Goal: Check status

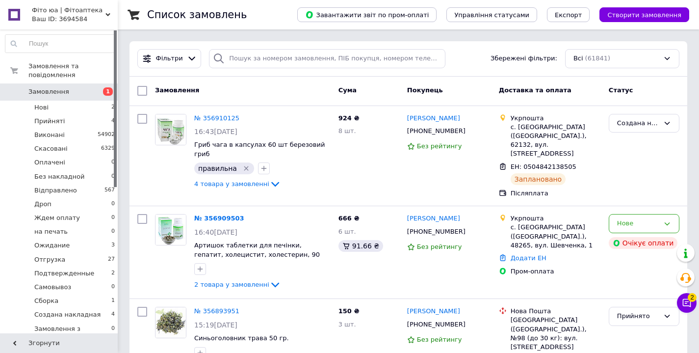
click at [40, 90] on span "Замовлення" at bounding box center [48, 91] width 41 height 9
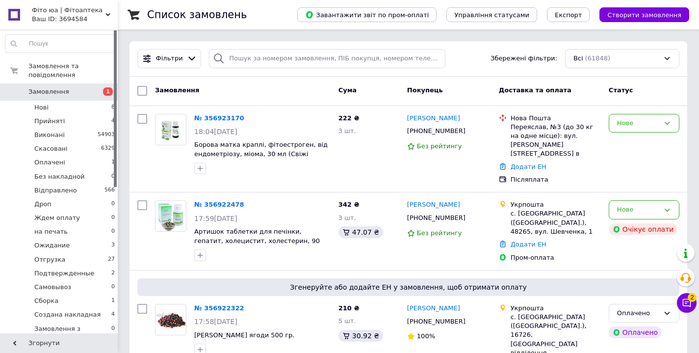
click at [92, 93] on span "1" at bounding box center [104, 91] width 27 height 9
click at [636, 122] on div "Нове" at bounding box center [638, 123] width 42 height 10
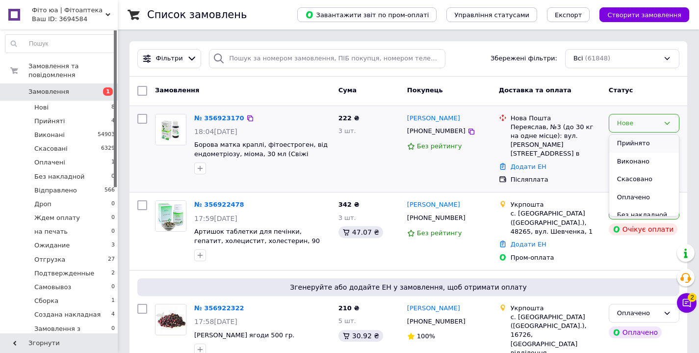
click at [636, 147] on li "Прийнято" at bounding box center [644, 143] width 70 height 18
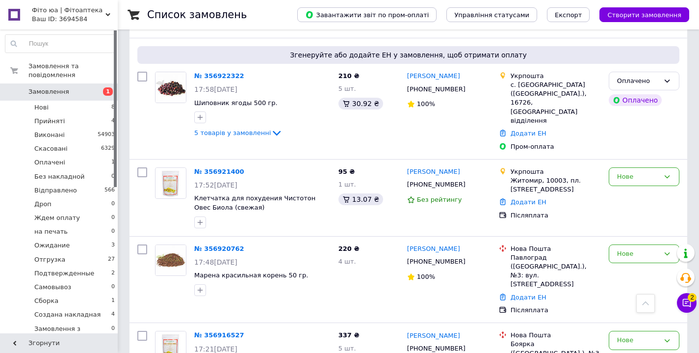
scroll to position [237, 0]
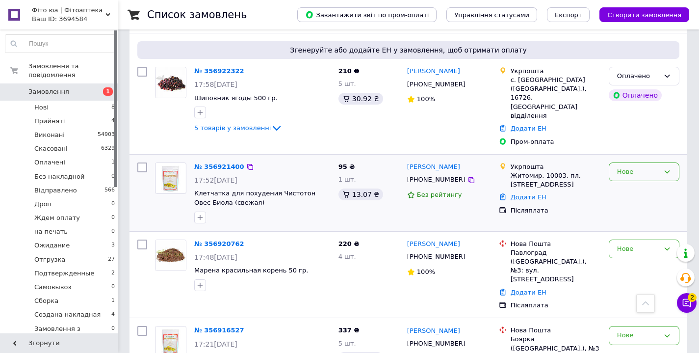
click at [647, 167] on div "Нове" at bounding box center [638, 172] width 42 height 10
click at [643, 183] on li "Прийнято" at bounding box center [644, 192] width 70 height 18
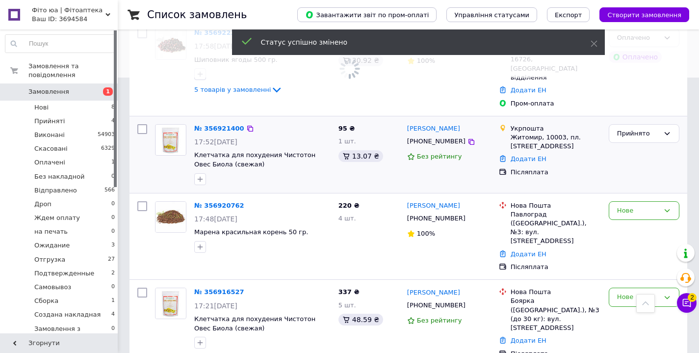
scroll to position [282, 0]
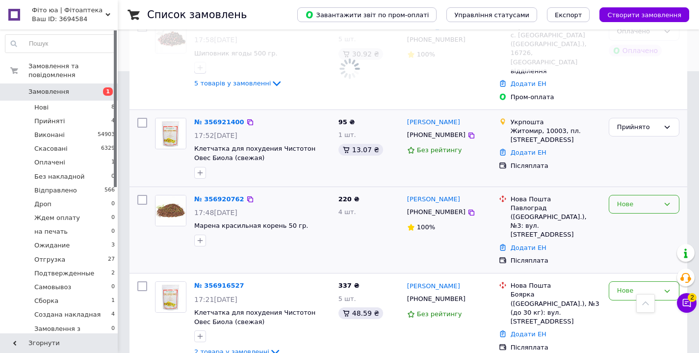
click at [661, 195] on div "Нове" at bounding box center [644, 204] width 71 height 19
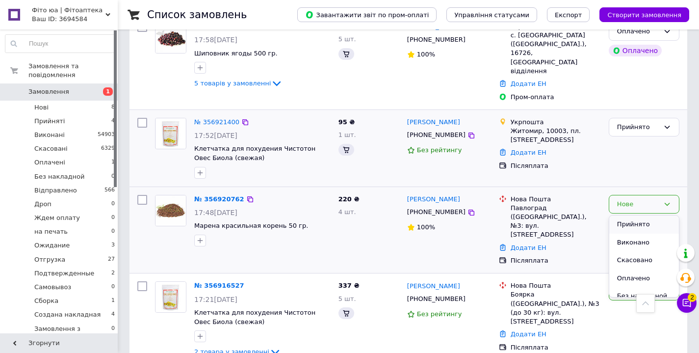
click at [645, 215] on li "Прийнято" at bounding box center [644, 224] width 70 height 18
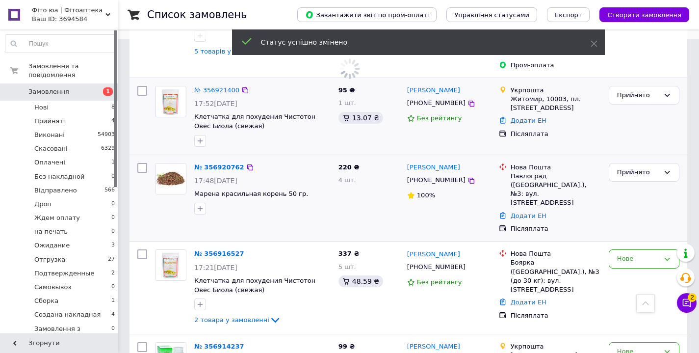
scroll to position [317, 0]
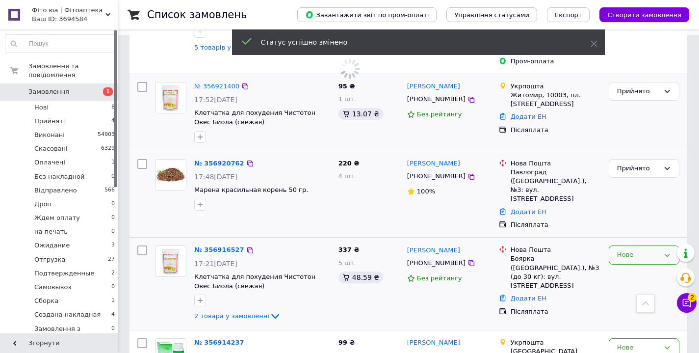
click at [645, 250] on div "Нове" at bounding box center [638, 255] width 42 height 10
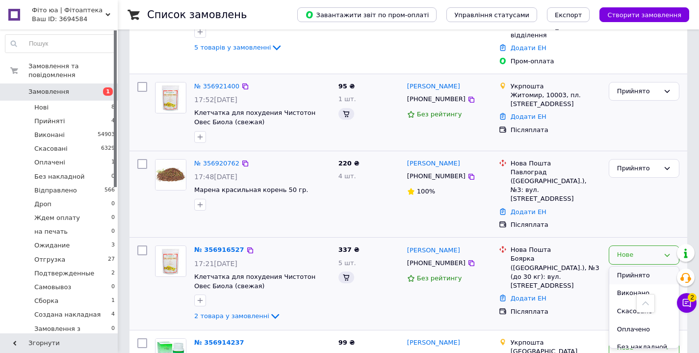
click at [637, 266] on li "Прийнято" at bounding box center [644, 275] width 70 height 18
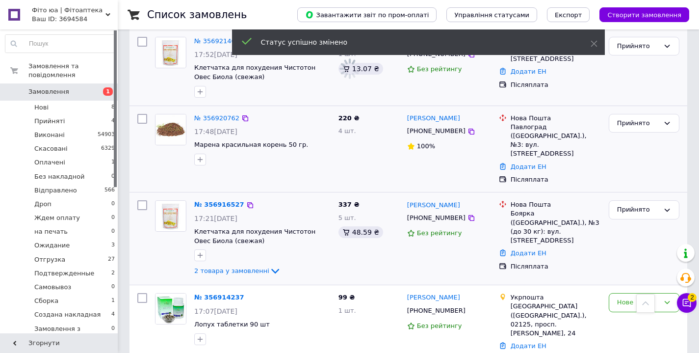
scroll to position [394, 0]
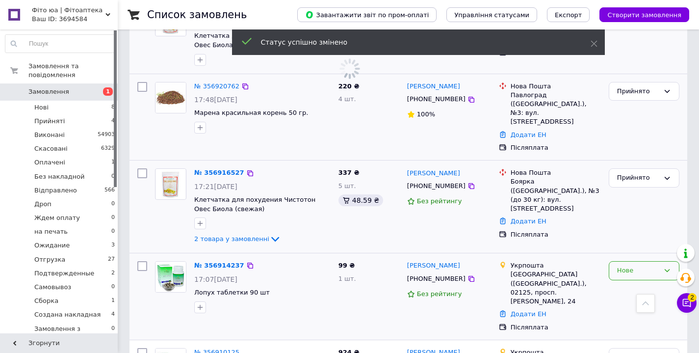
click at [634, 265] on div "Нове" at bounding box center [638, 270] width 42 height 10
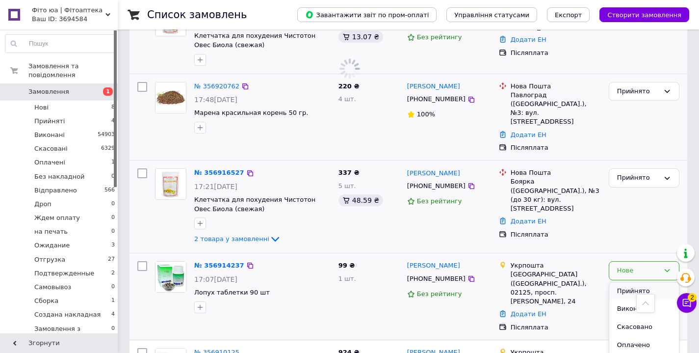
click at [632, 282] on li "Прийнято" at bounding box center [644, 291] width 70 height 18
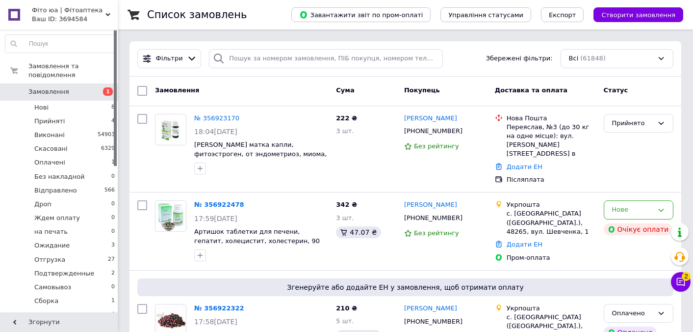
scroll to position [0, 0]
click at [82, 161] on li "Оплачені 1" at bounding box center [60, 162] width 121 height 14
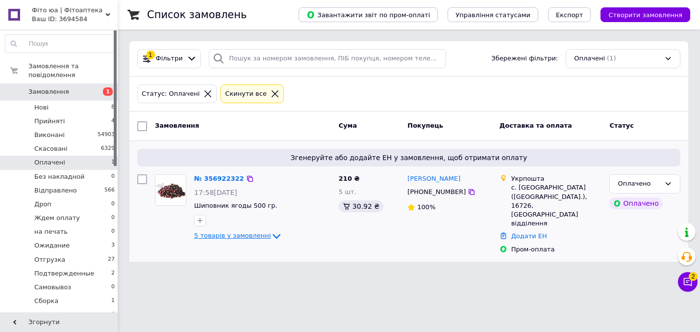
click at [214, 233] on span "5 товарів у замовленні" at bounding box center [232, 235] width 77 height 7
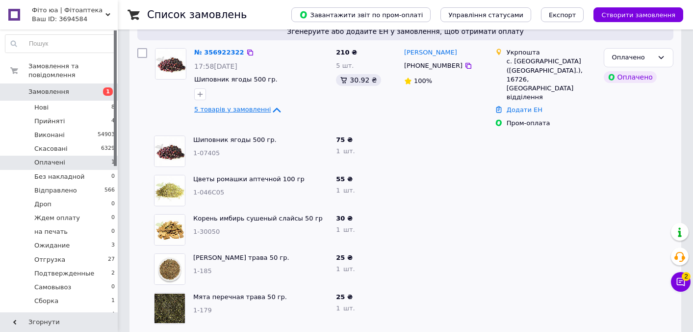
scroll to position [126, 0]
click at [222, 54] on link "№ 356922322" at bounding box center [219, 52] width 50 height 7
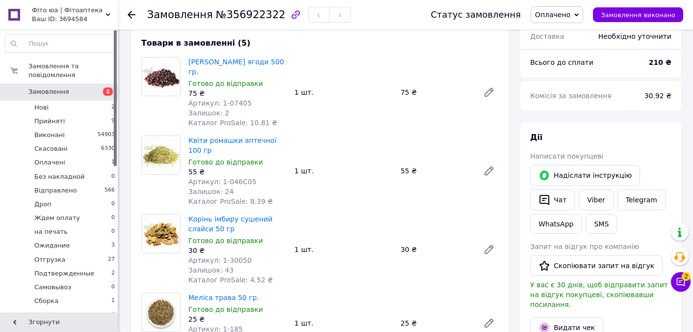
scroll to position [349, 0]
click at [555, 189] on button "Чат" at bounding box center [552, 199] width 45 height 21
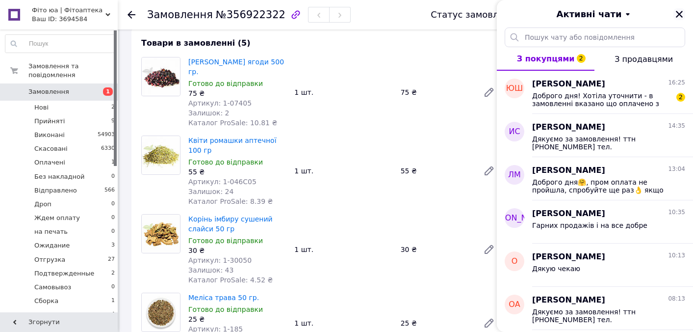
click at [680, 12] on icon "Закрити" at bounding box center [679, 14] width 9 height 9
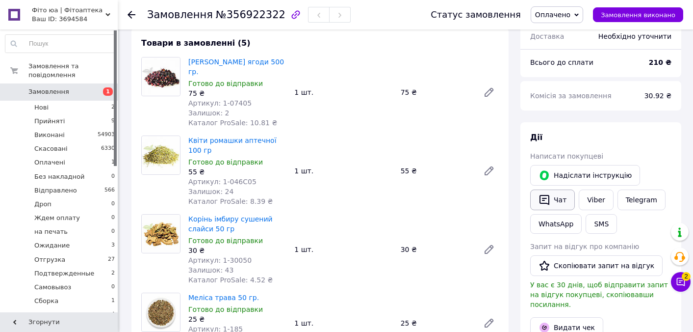
click at [563, 189] on button "Чат" at bounding box center [552, 199] width 45 height 21
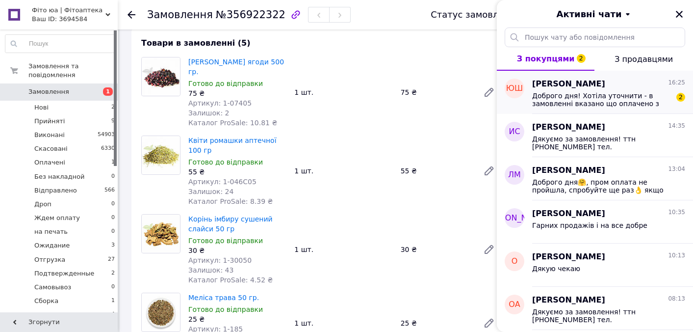
click at [580, 105] on span "Доброго дня! Хотіла уточнити - в замовленні вказано що оплачено з доставкою, а …" at bounding box center [601, 100] width 139 height 16
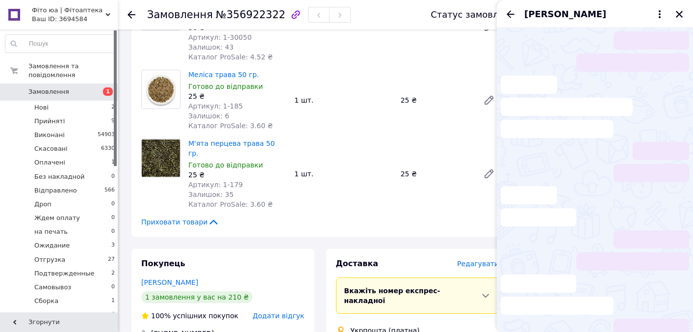
scroll to position [581, 0]
